Goal: Check status: Check status

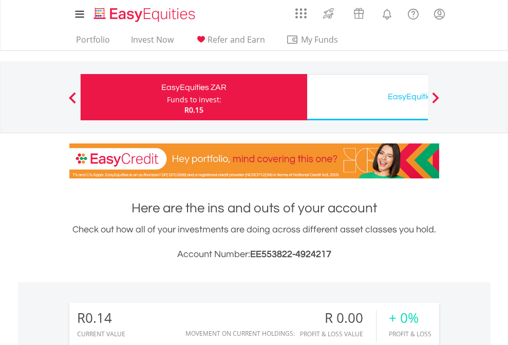
click at [167, 97] on div "Funds to invest:" at bounding box center [194, 100] width 54 height 10
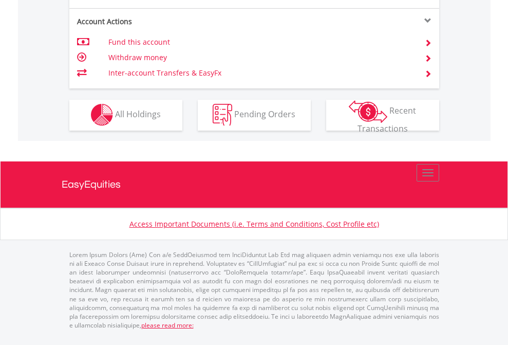
scroll to position [876, 0]
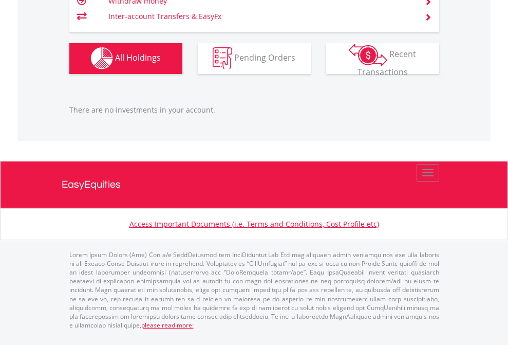
scroll to position [1018, 0]
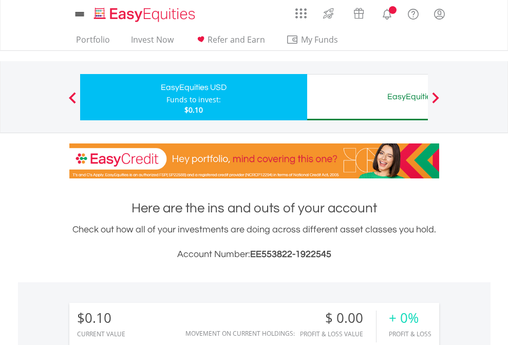
scroll to position [99, 161]
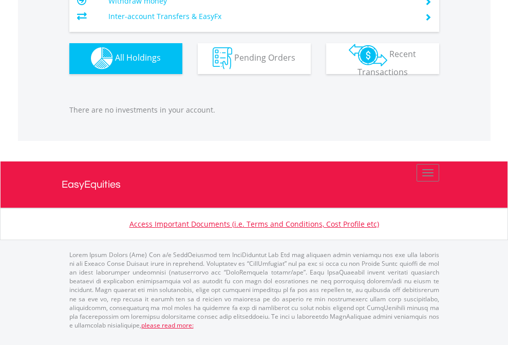
scroll to position [1018, 0]
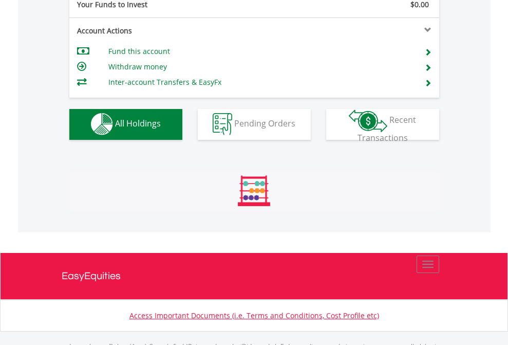
scroll to position [1018, 0]
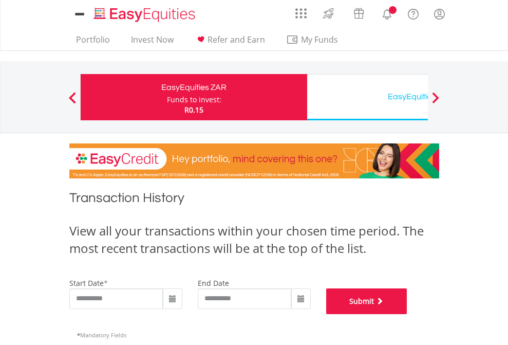
click at [408, 314] on button "Submit" at bounding box center [366, 301] width 81 height 26
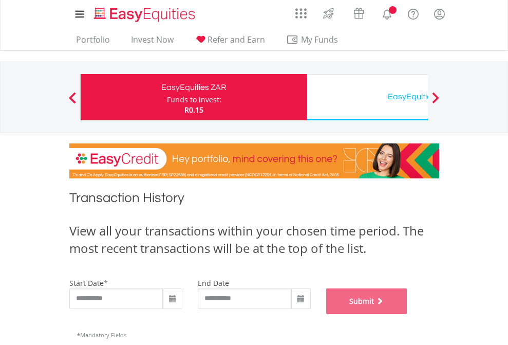
scroll to position [417, 0]
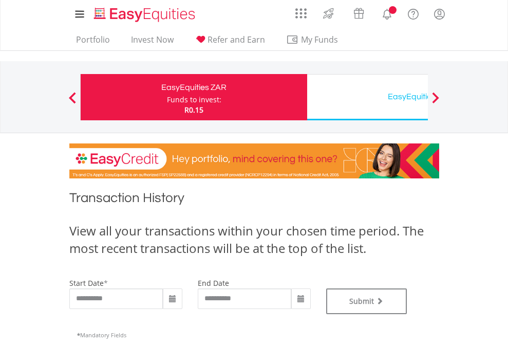
click at [367, 97] on div "EasyEquities USD" at bounding box center [421, 96] width 214 height 14
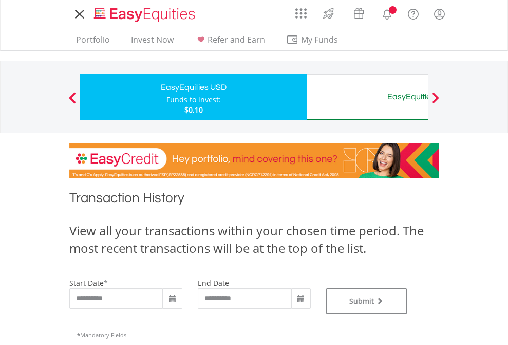
type input "**********"
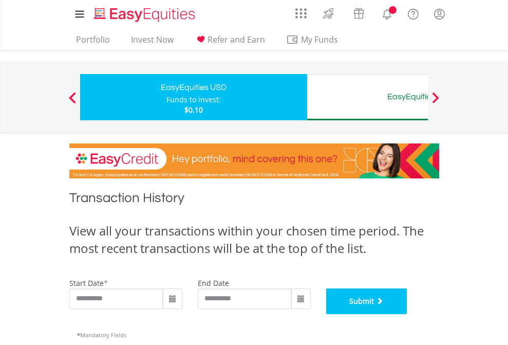
click at [408, 314] on button "Submit" at bounding box center [366, 301] width 81 height 26
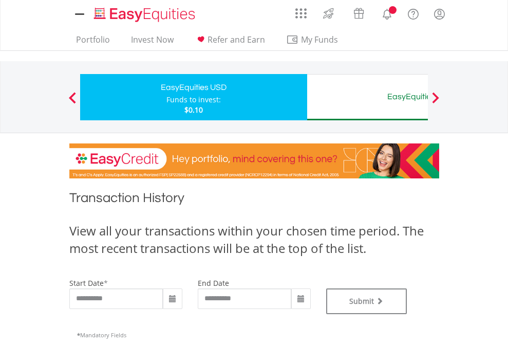
click at [367, 97] on div "EasyEquities AUD" at bounding box center [421, 96] width 214 height 14
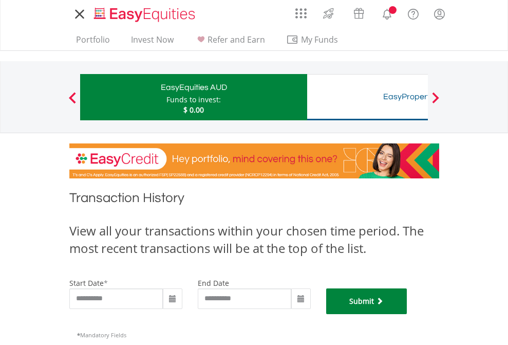
click at [408, 314] on button "Submit" at bounding box center [366, 301] width 81 height 26
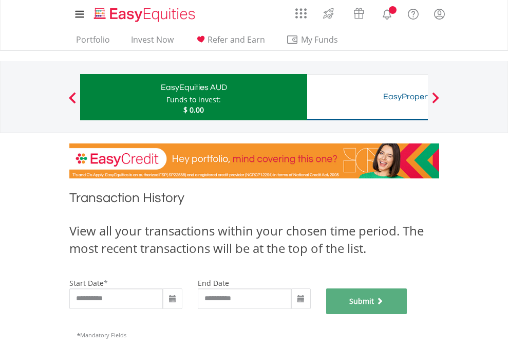
scroll to position [417, 0]
